Goal: Find specific page/section: Find specific page/section

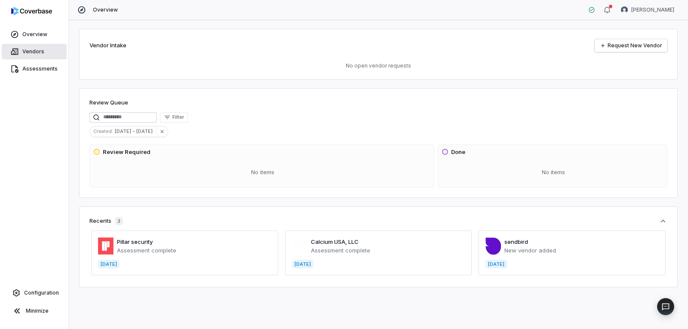
click at [40, 55] on link "Vendors" at bounding box center [34, 51] width 65 height 15
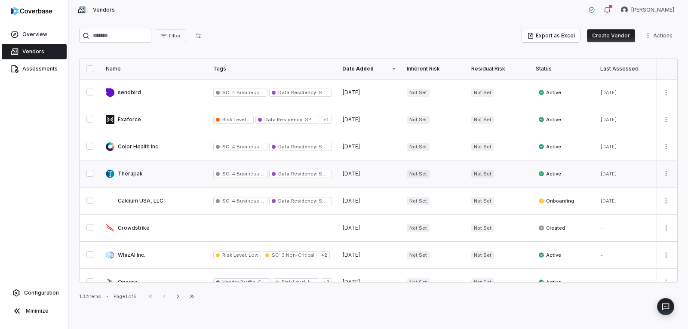
scroll to position [129, 0]
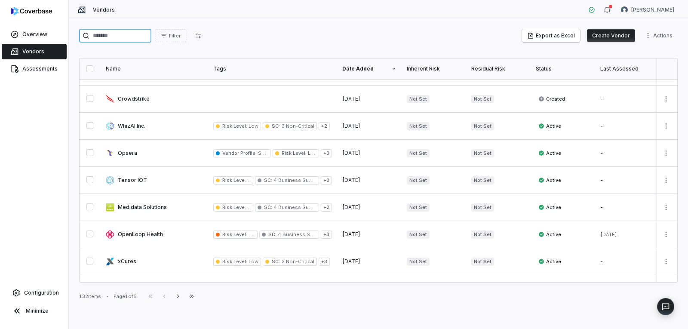
click at [146, 36] on input "search" at bounding box center [115, 36] width 72 height 14
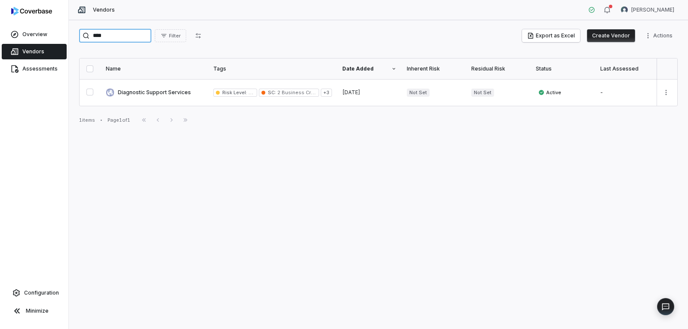
type input "****"
